Goal: Information Seeking & Learning: Learn about a topic

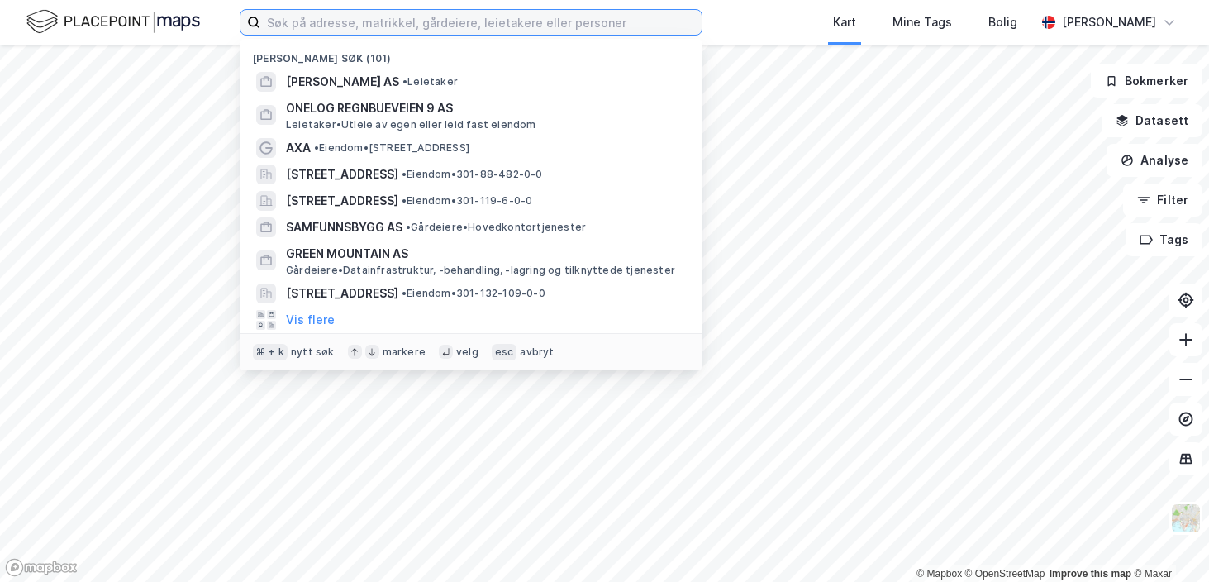
click at [349, 17] on input at bounding box center [480, 22] width 441 height 25
type input "[PERSON_NAME] eiendom"
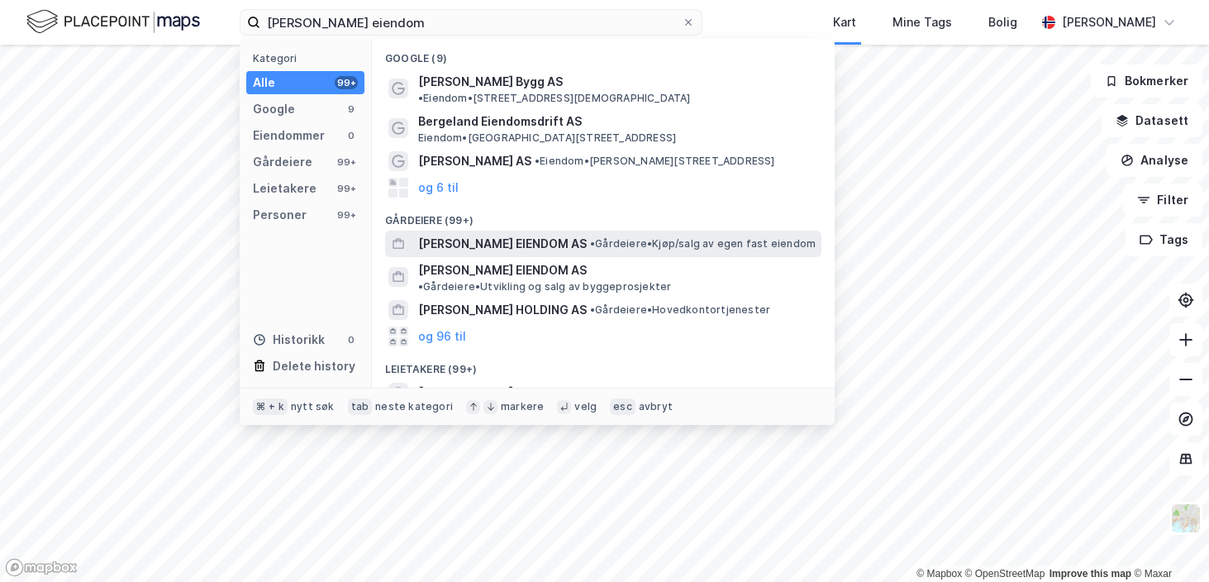
click at [460, 234] on span "[PERSON_NAME] EIENDOM AS" at bounding box center [502, 244] width 169 height 20
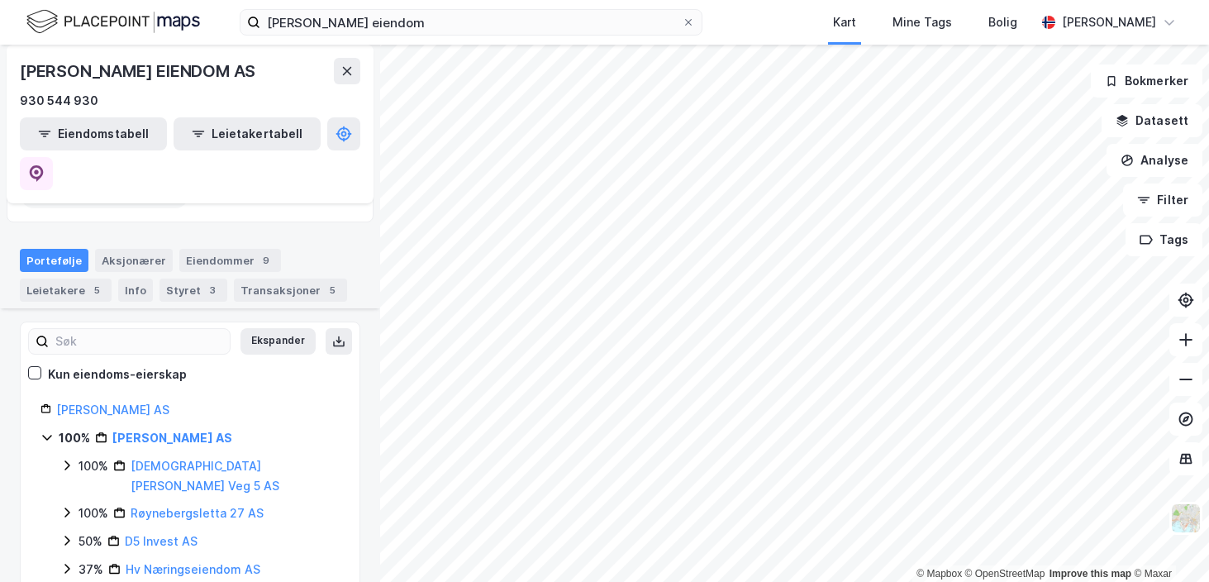
scroll to position [120, 0]
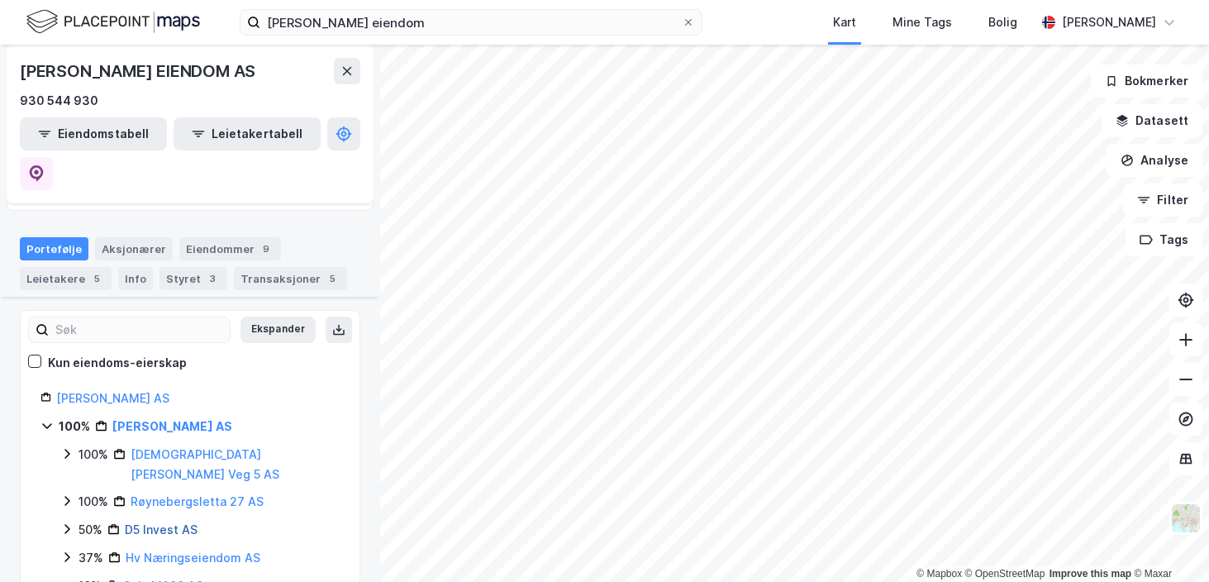
click at [154, 522] on link "D5 Invest AS" at bounding box center [161, 529] width 73 height 14
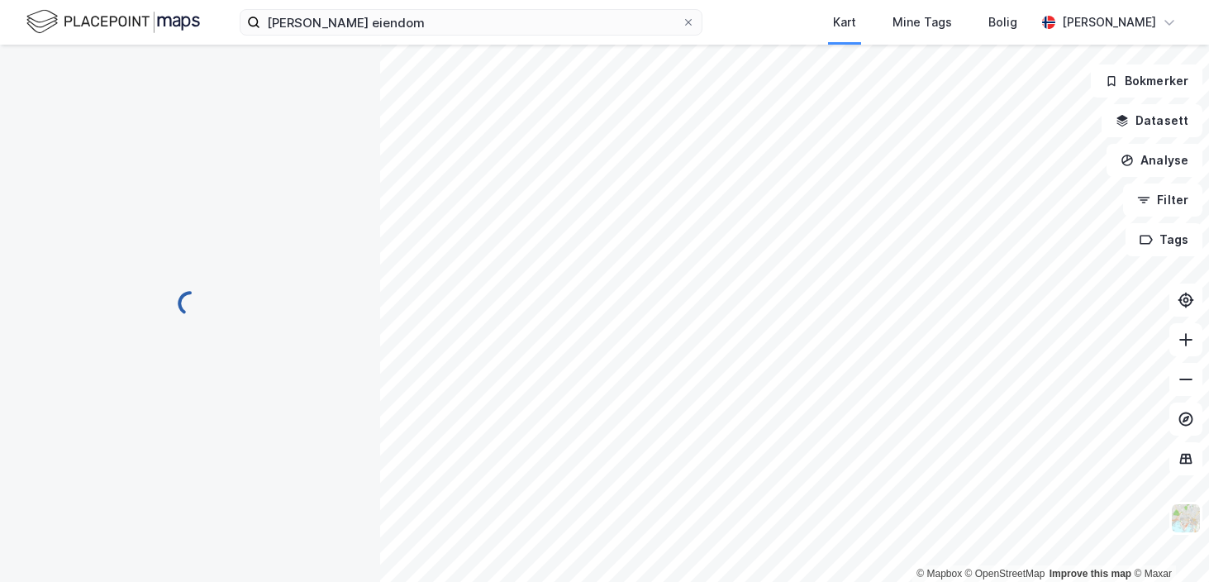
scroll to position [0, 0]
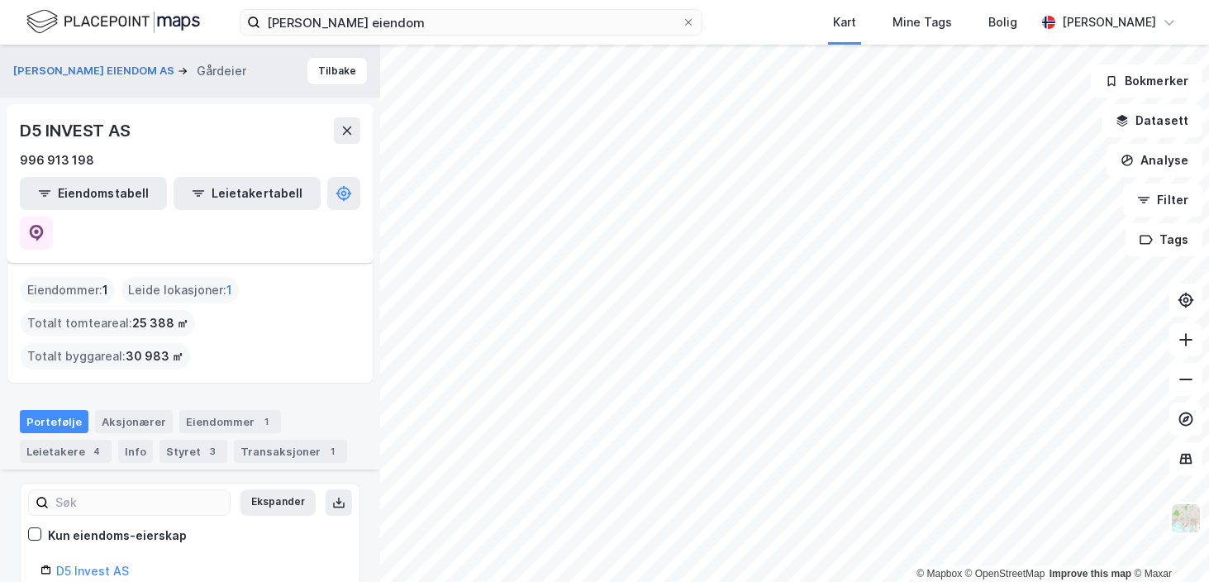
click at [116, 128] on div "D5 INVEST AS" at bounding box center [77, 130] width 114 height 26
copy div "D5 INVEST AS"
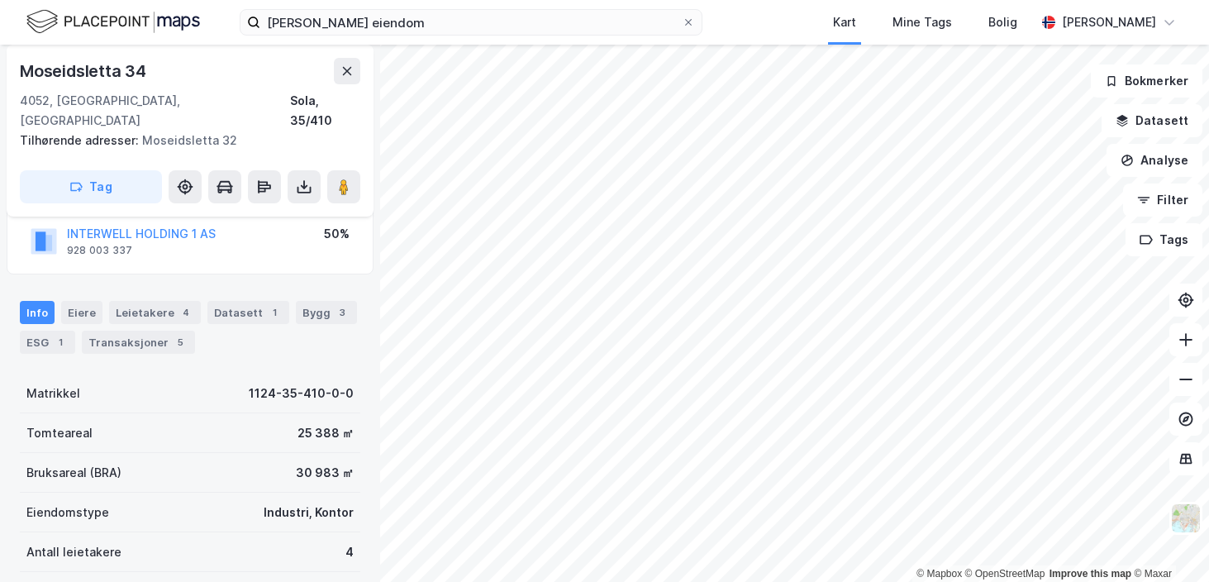
scroll to position [152, 0]
